Goal: Find specific page/section: Find specific page/section

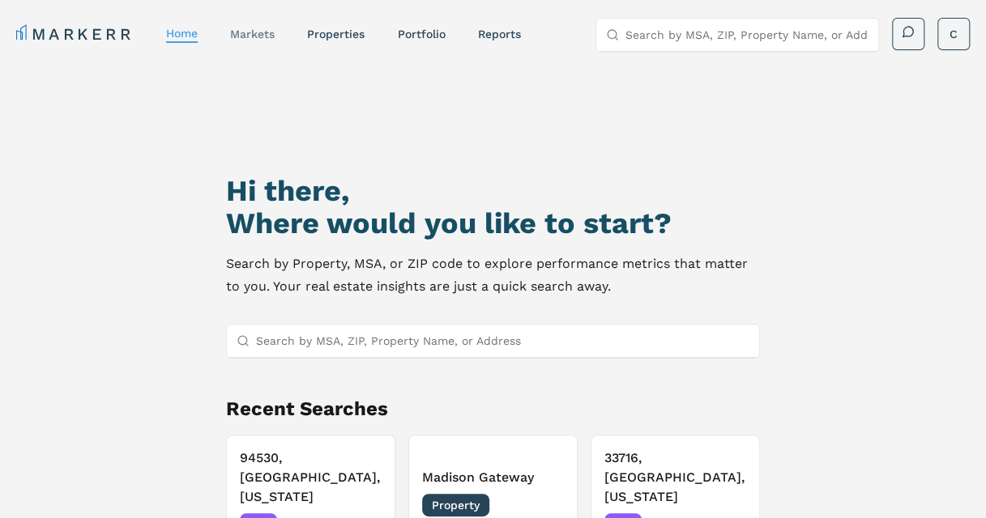
click at [264, 37] on link "markets" at bounding box center [252, 34] width 45 height 13
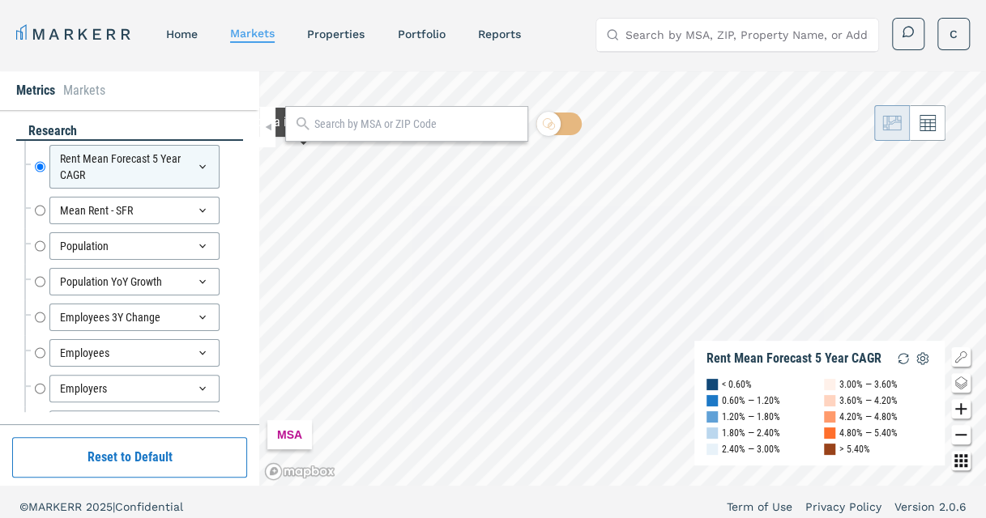
click at [327, 117] on input "text" at bounding box center [416, 124] width 205 height 17
click at [480, 17] on div "MARKERR home markets properties Portfolio reports Search by MSA, ZIP, Property …" at bounding box center [493, 264] width 986 height 528
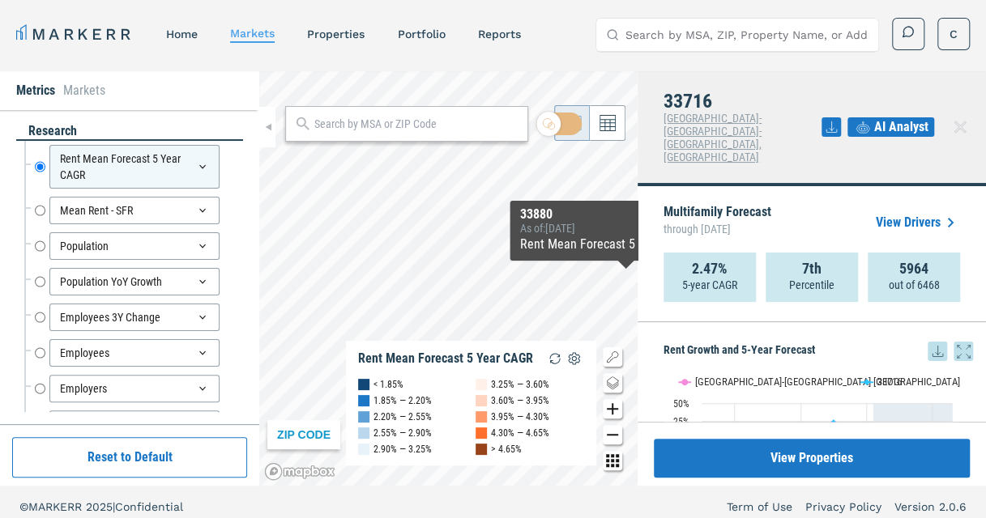
click at [894, 213] on link "View Drivers" at bounding box center [918, 222] width 84 height 19
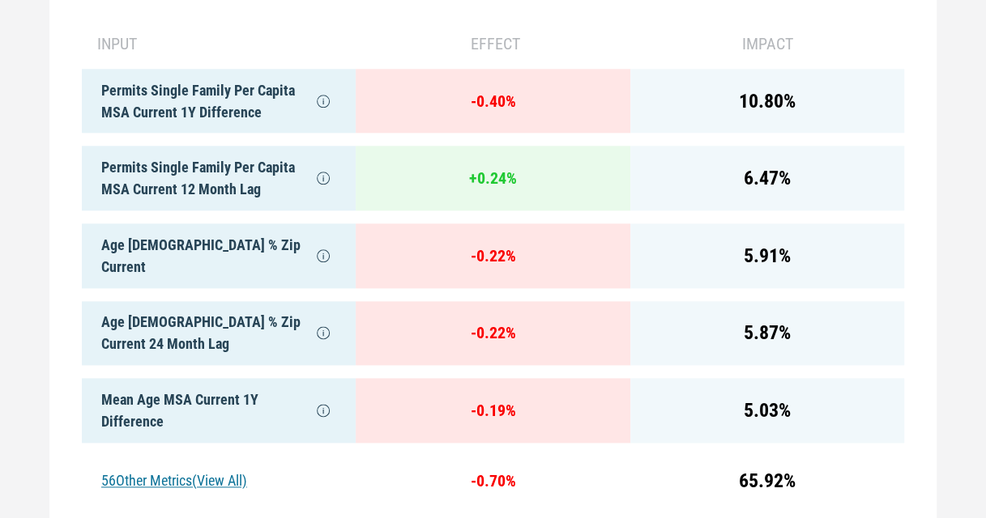
scroll to position [785, 0]
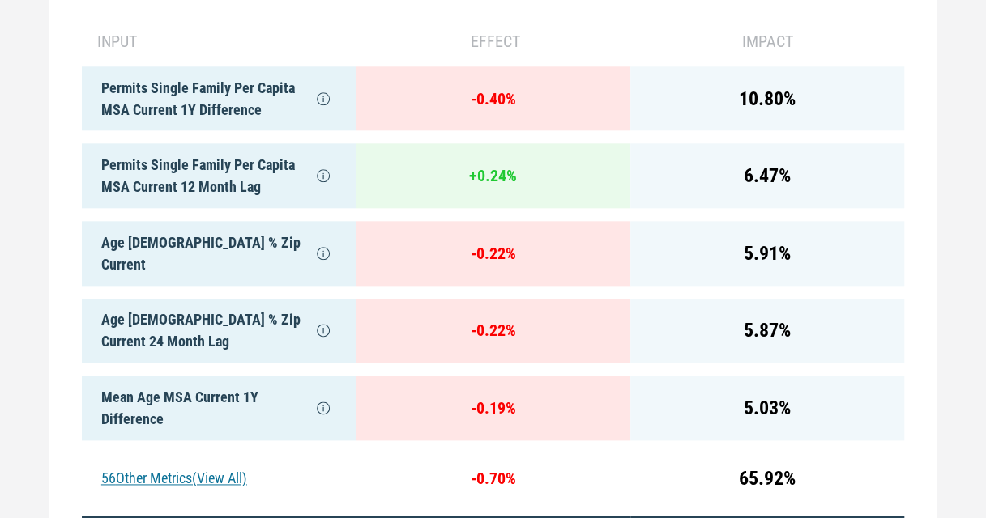
click at [201, 462] on div "56 Other Metrics (View All)" at bounding box center [219, 479] width 274 height 50
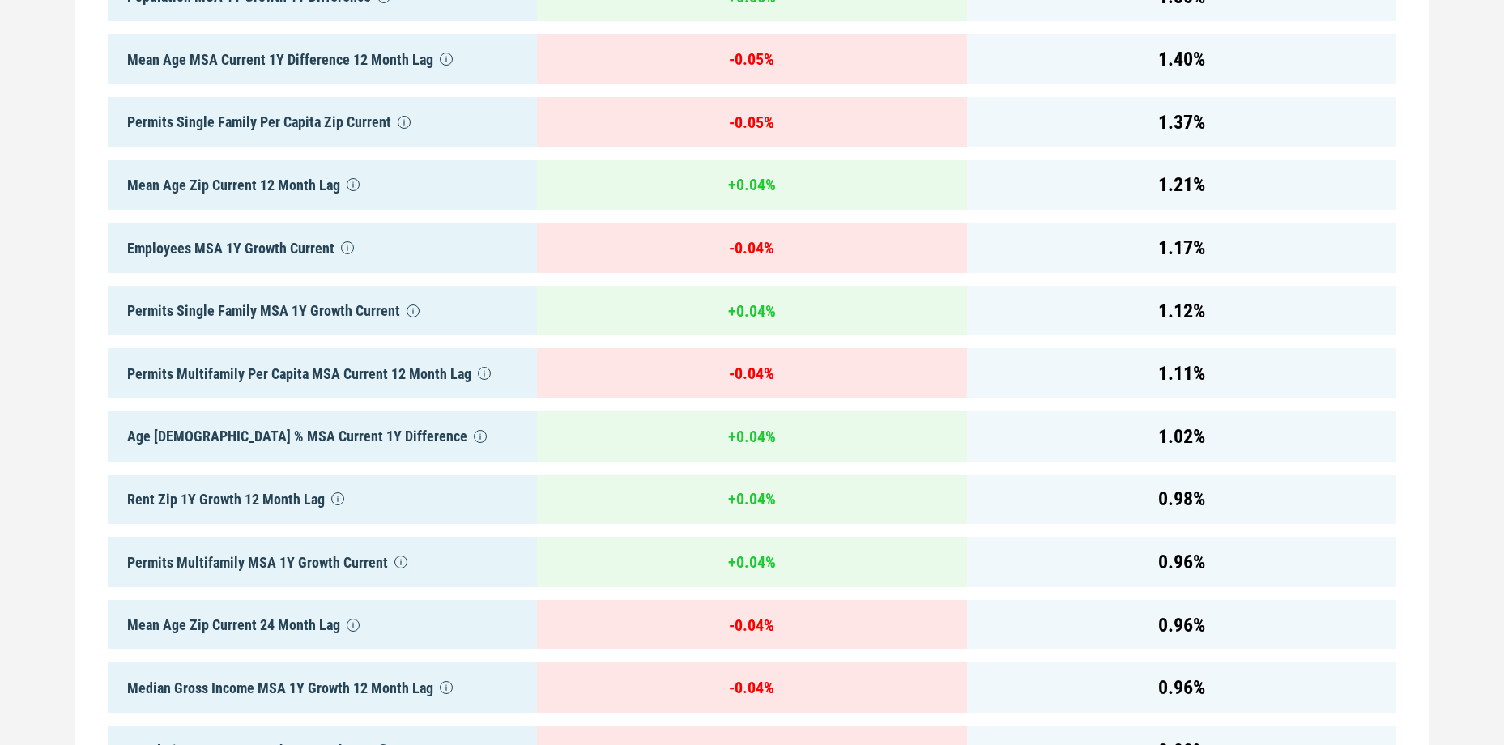
scroll to position [0, 0]
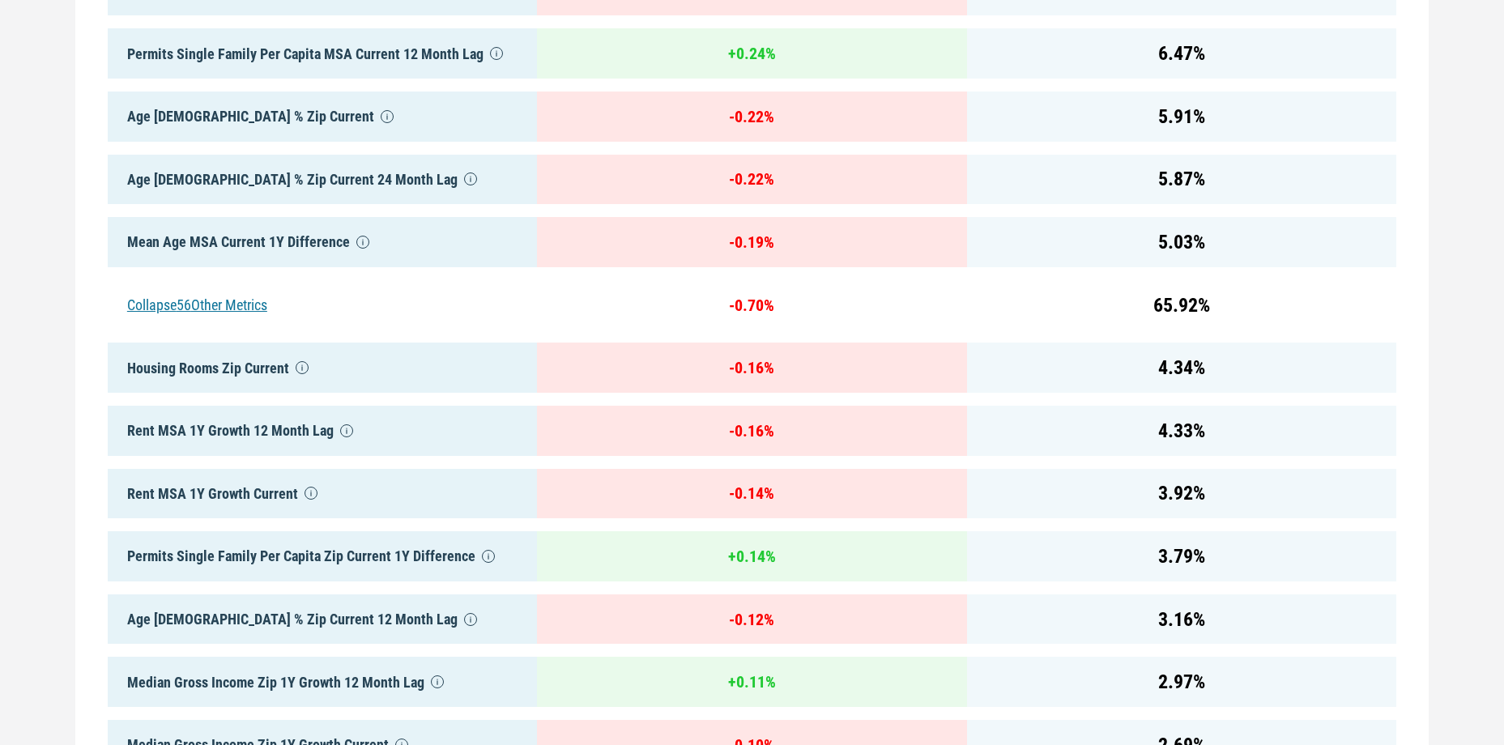
click at [227, 303] on div "Collapse 56 Other Metrics" at bounding box center [322, 305] width 429 height 50
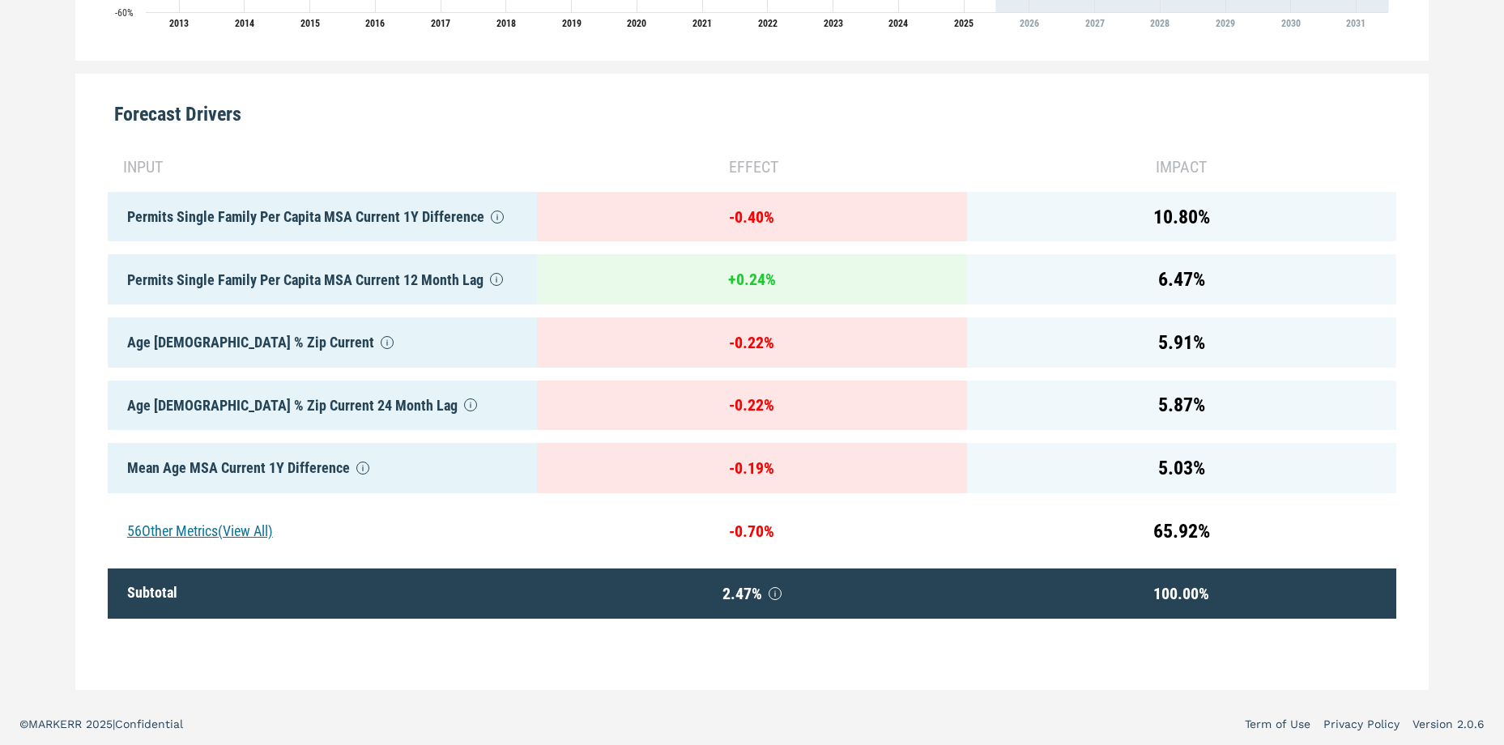
scroll to position [751, 0]
click at [240, 518] on div "56 Other Metrics (View All)" at bounding box center [322, 531] width 429 height 50
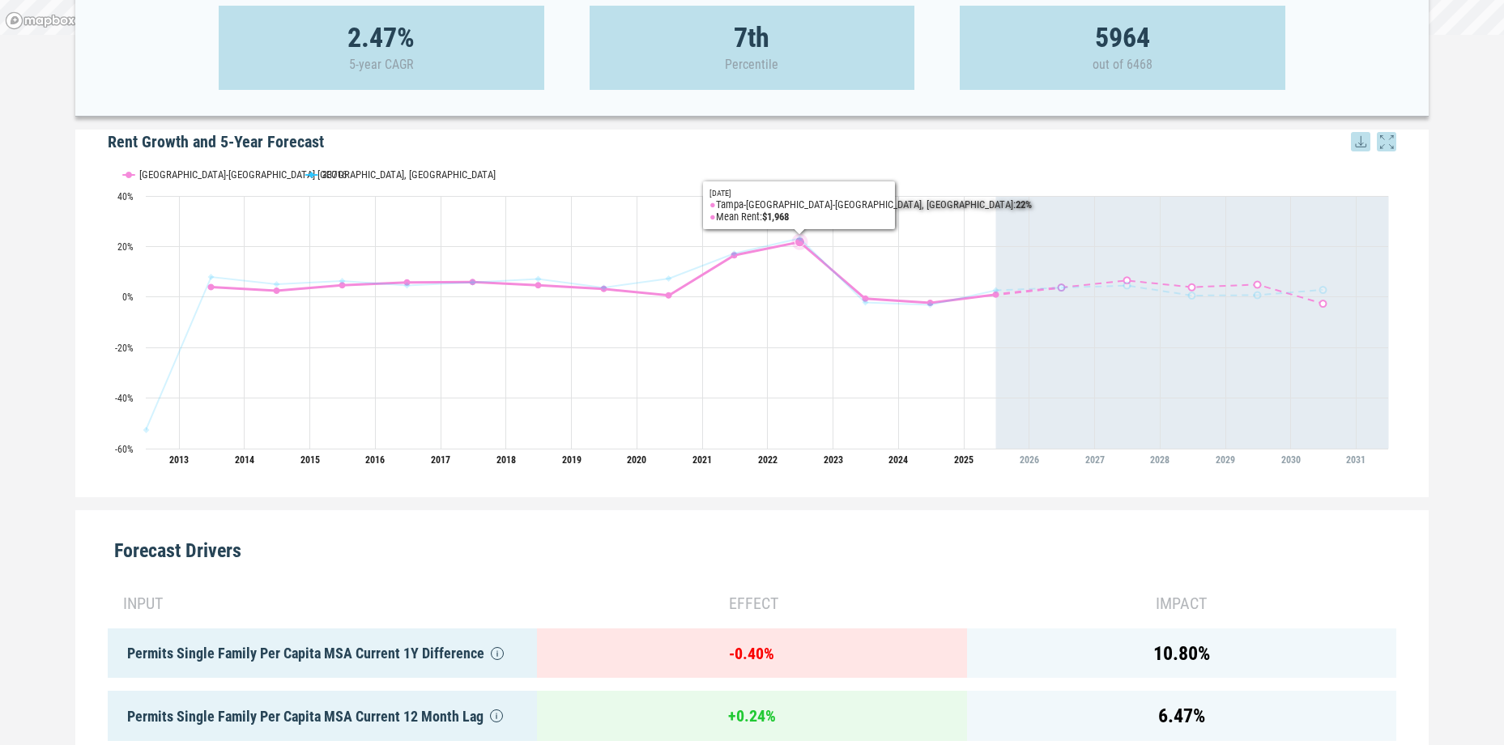
scroll to position [0, 0]
